Goal: Navigation & Orientation: Find specific page/section

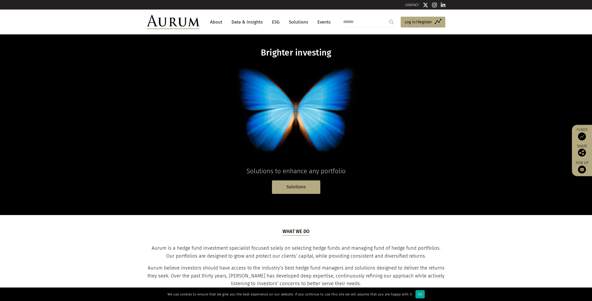
click at [219, 23] on link "About" at bounding box center [215, 22] width 17 height 10
